Goal: Participate in discussion

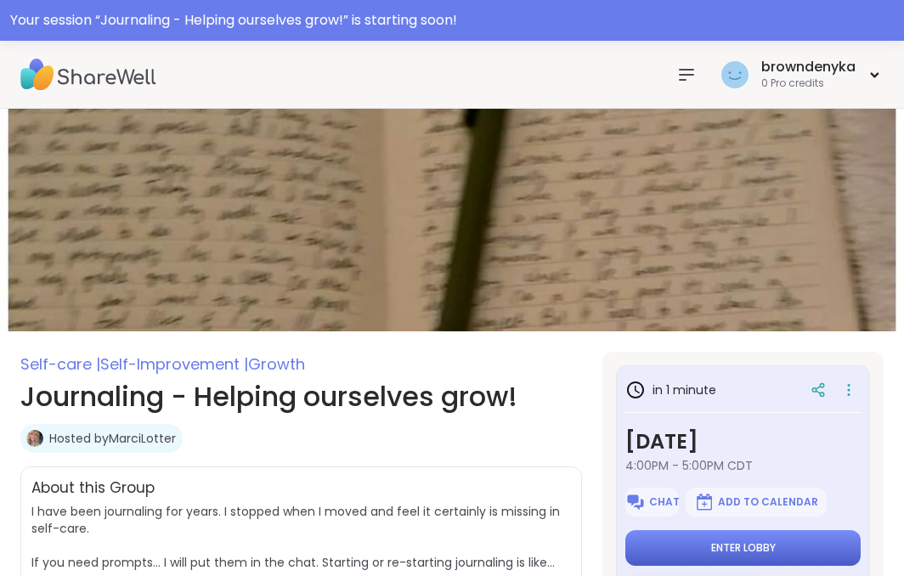
click at [768, 548] on span "Enter lobby" at bounding box center [743, 548] width 65 height 14
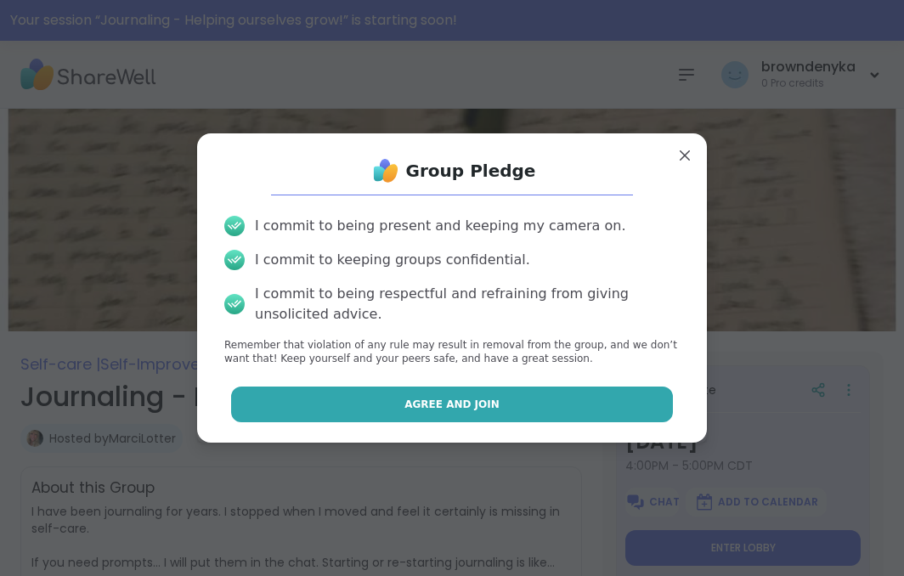
click at [527, 401] on button "Agree and Join" at bounding box center [452, 405] width 443 height 36
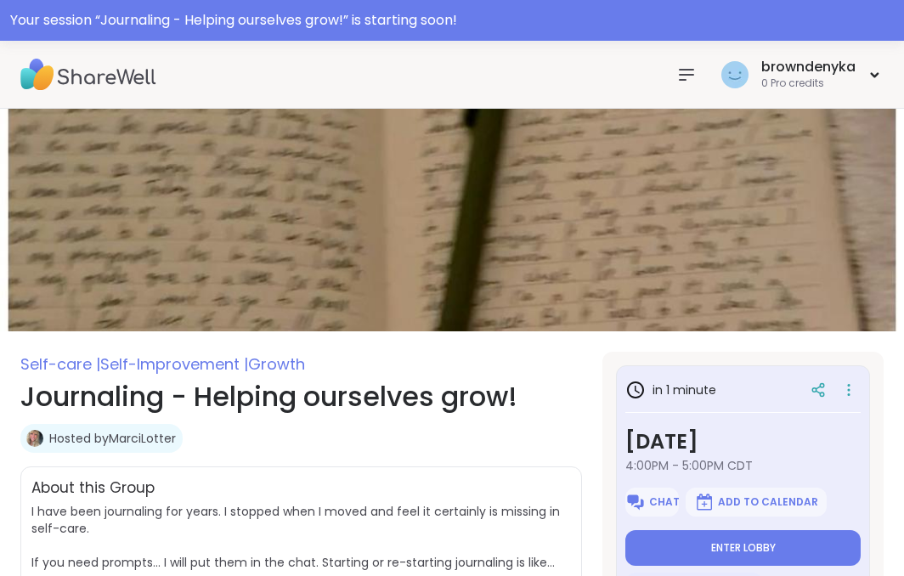
type textarea "*"
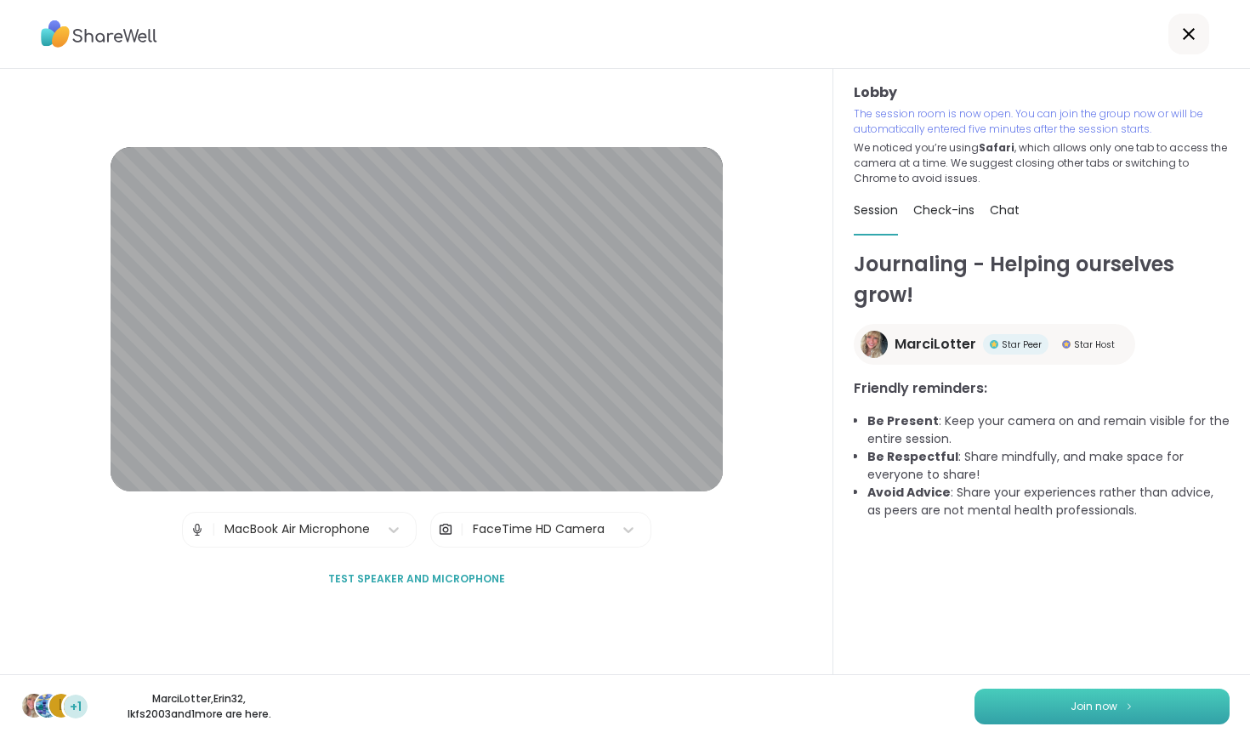
click at [904, 575] on button "Join now" at bounding box center [1101, 707] width 255 height 36
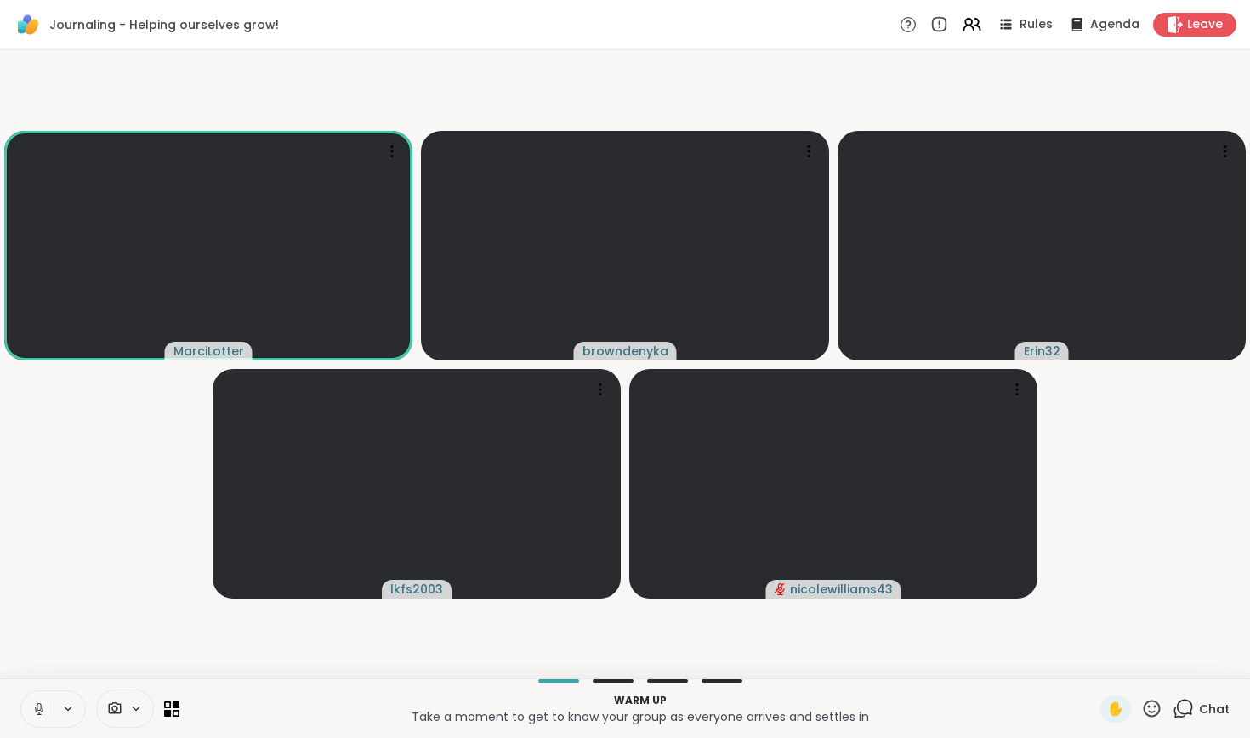
click at [43, 575] on icon at bounding box center [38, 708] width 15 height 15
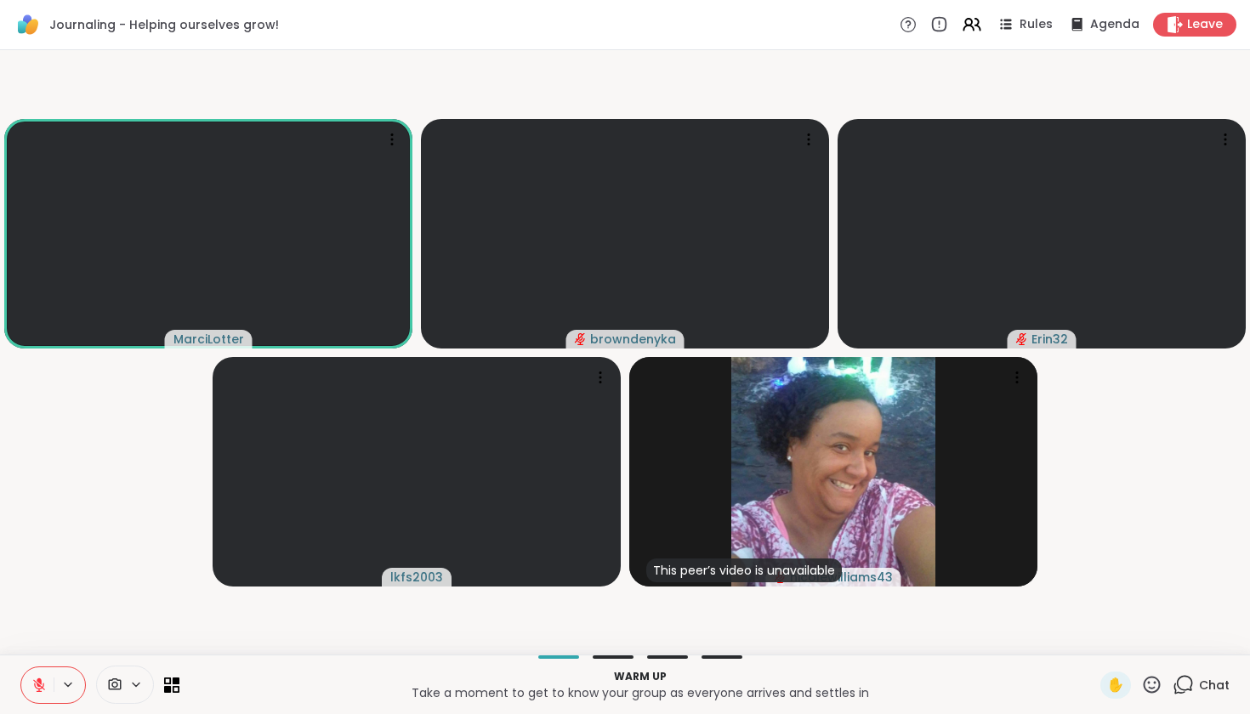
click at [904, 575] on icon at bounding box center [1182, 684] width 21 height 21
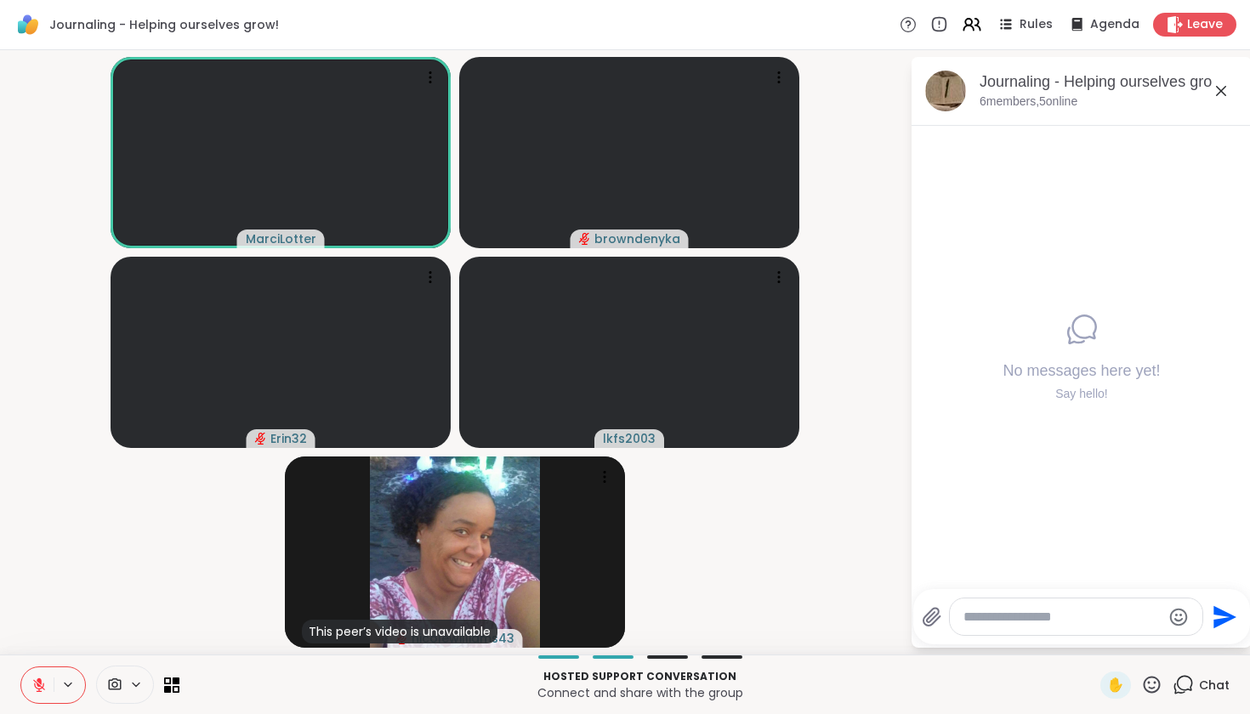
click at [33, 575] on icon at bounding box center [38, 684] width 15 height 15
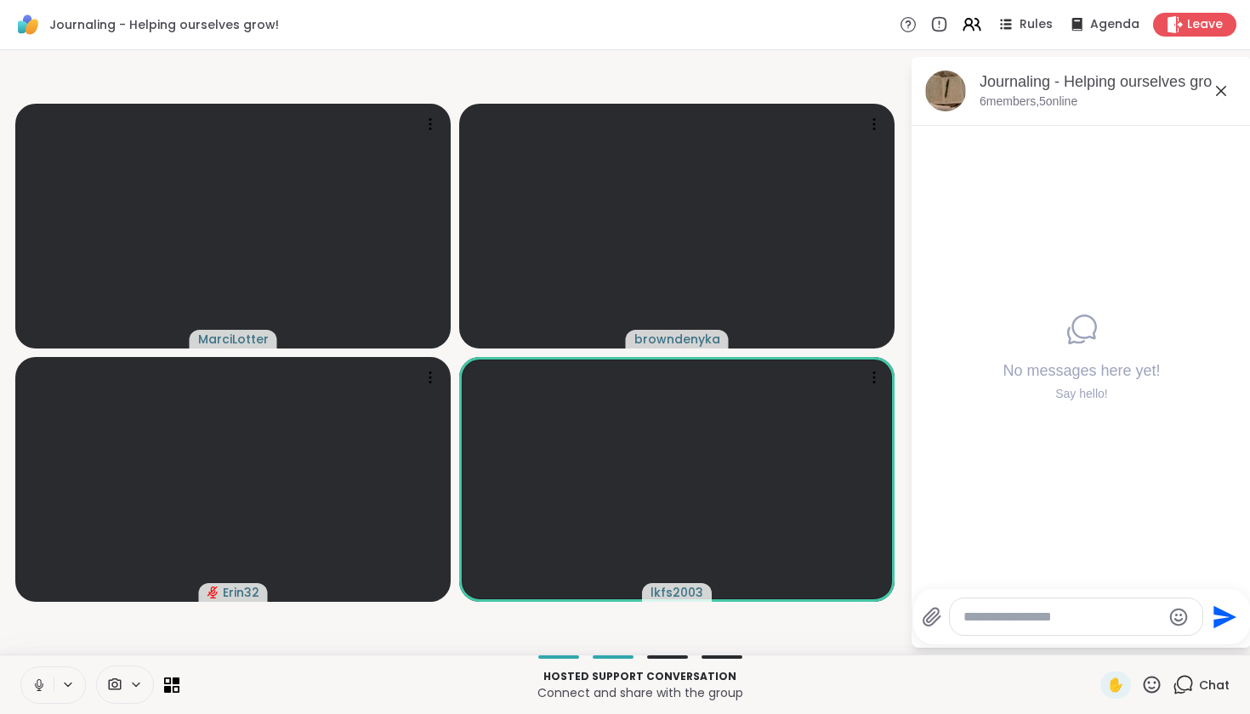
click at [38, 575] on icon at bounding box center [39, 683] width 4 height 8
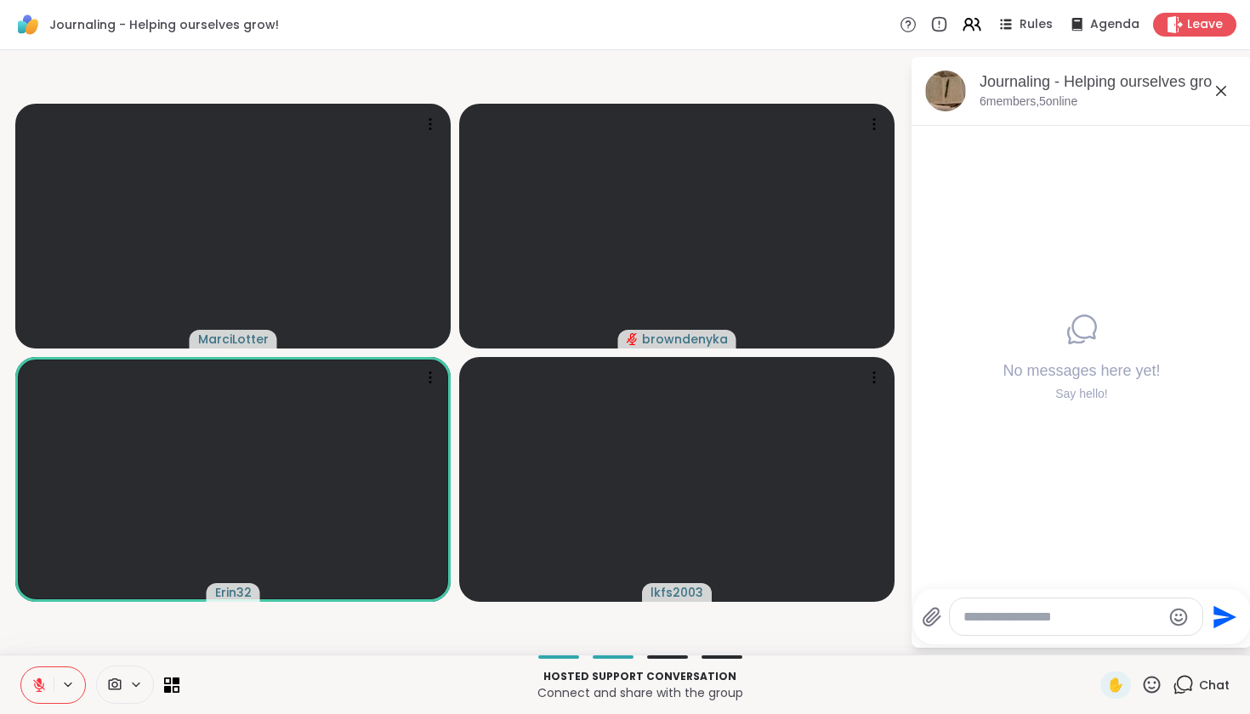
click at [39, 575] on icon at bounding box center [38, 684] width 15 height 15
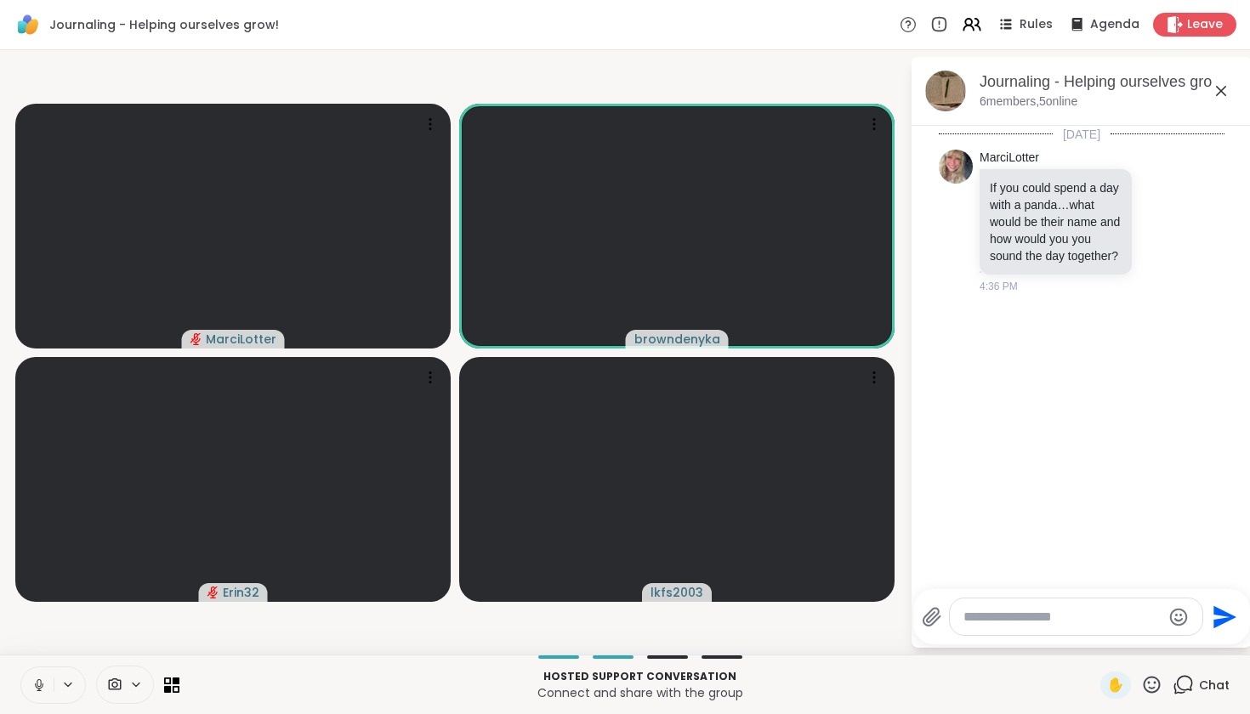
click at [38, 575] on icon at bounding box center [38, 684] width 15 height 15
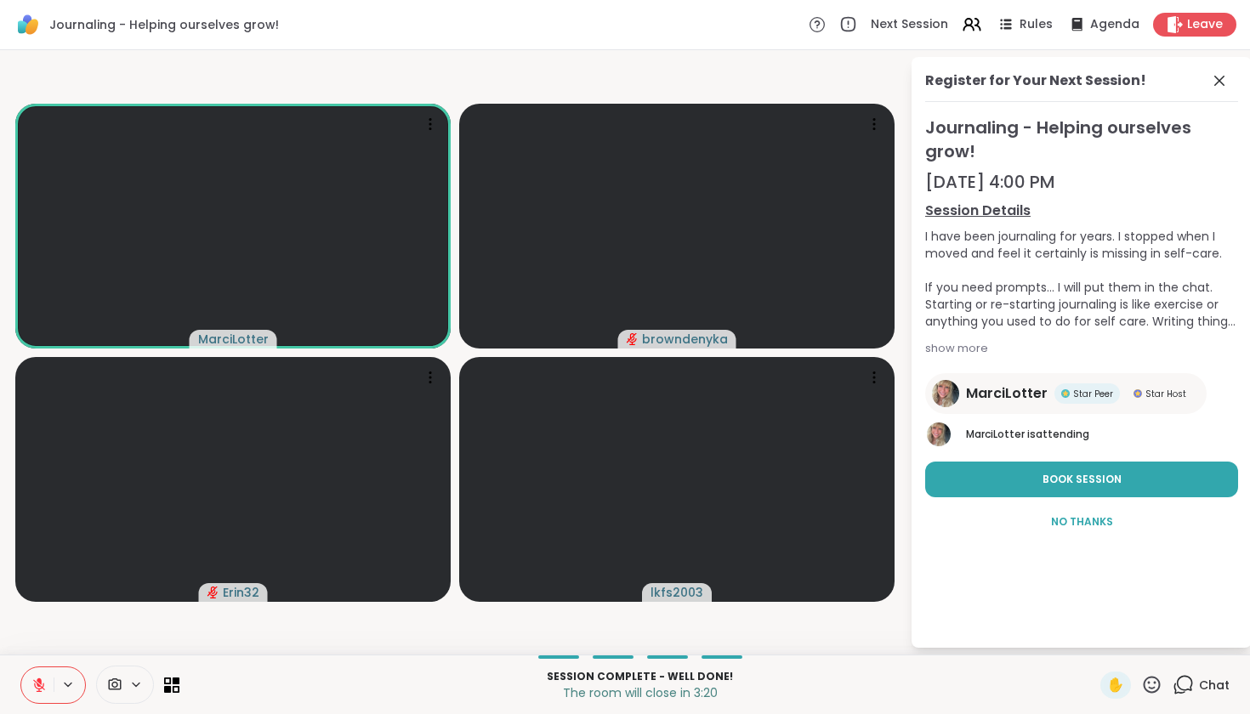
click at [32, 575] on icon at bounding box center [38, 684] width 15 height 15
